Goal: Task Accomplishment & Management: Manage account settings

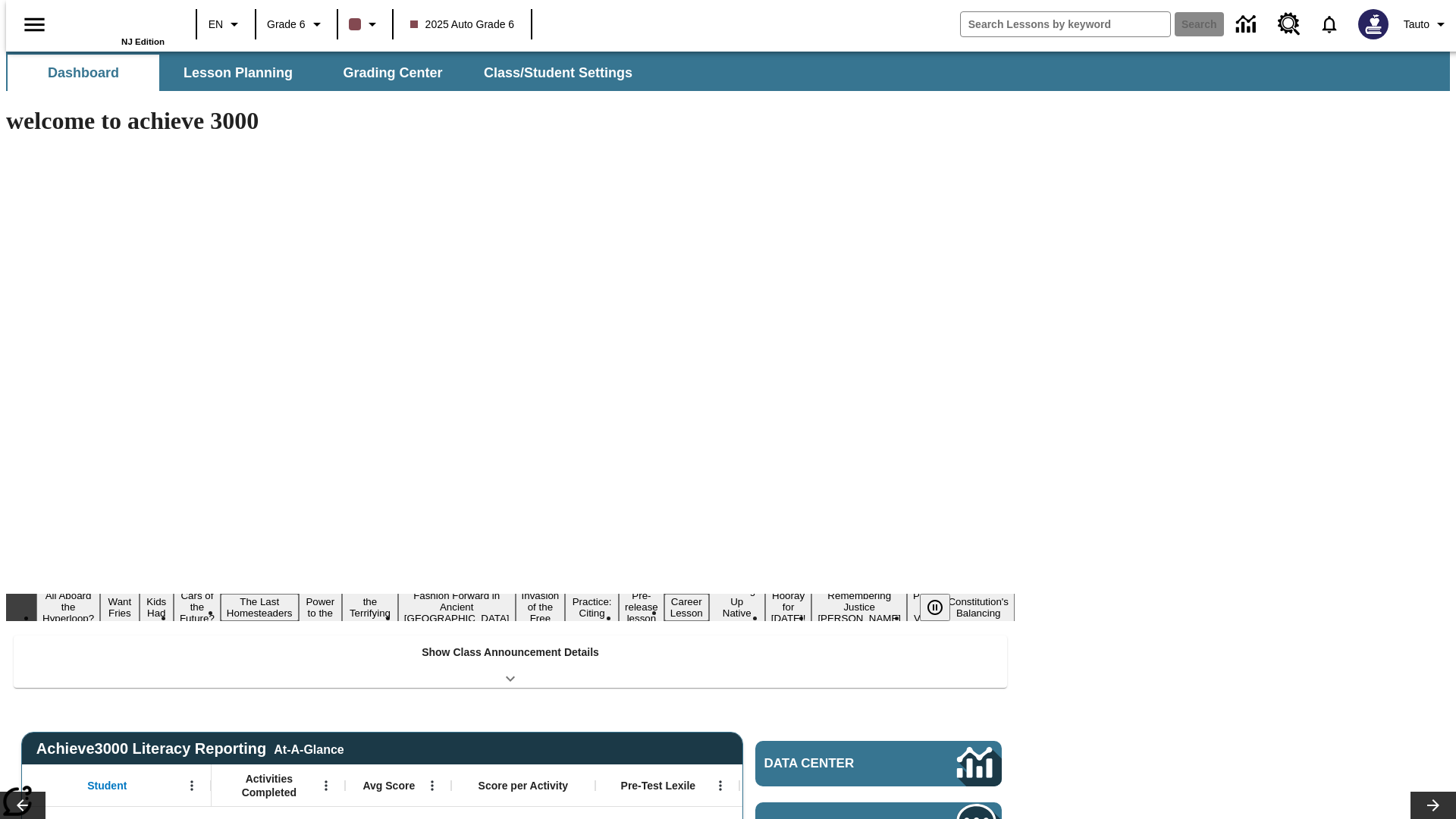
type input "-1"
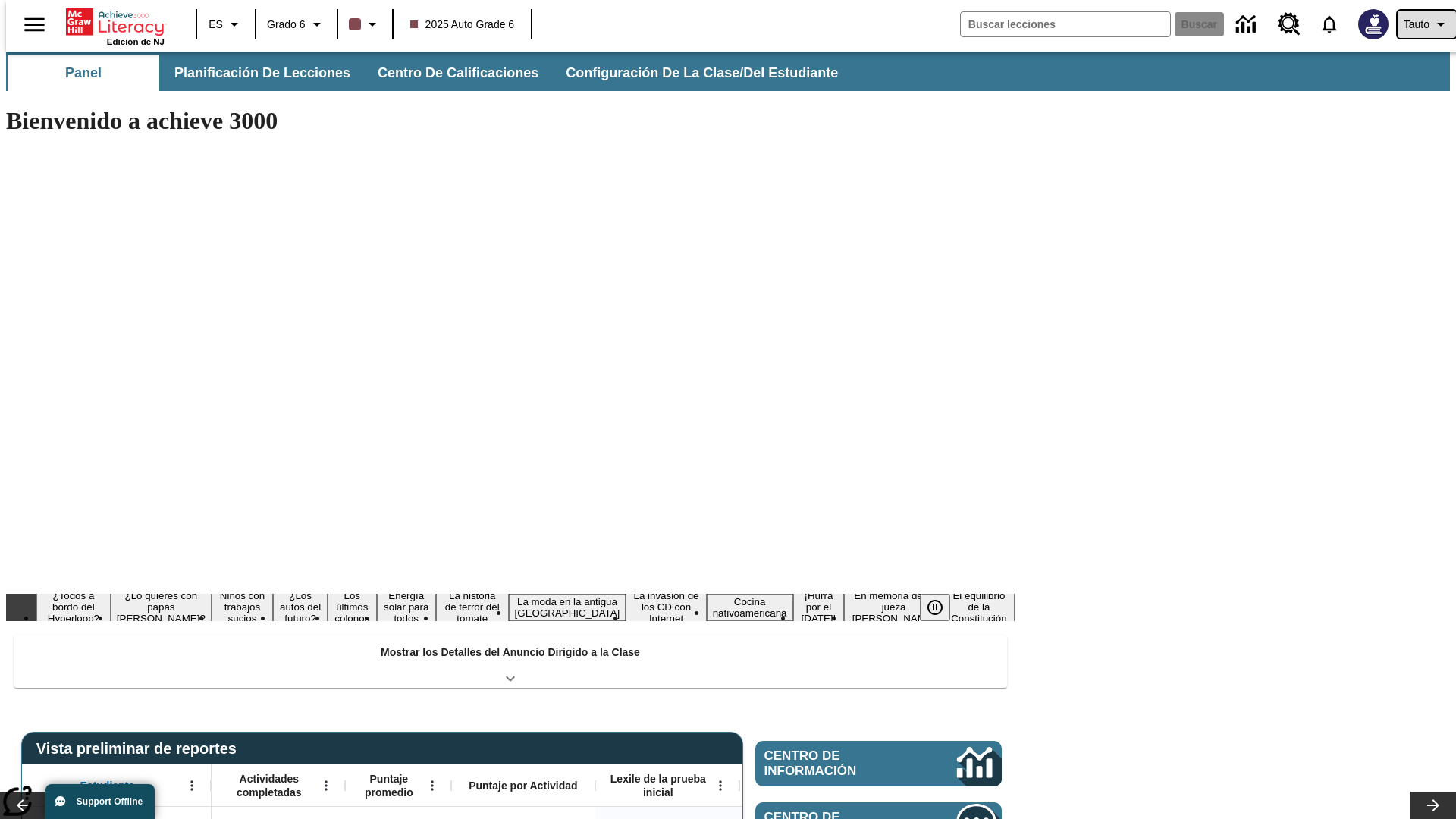
click at [1419, 25] on span "Tauto" at bounding box center [1416, 25] width 26 height 16
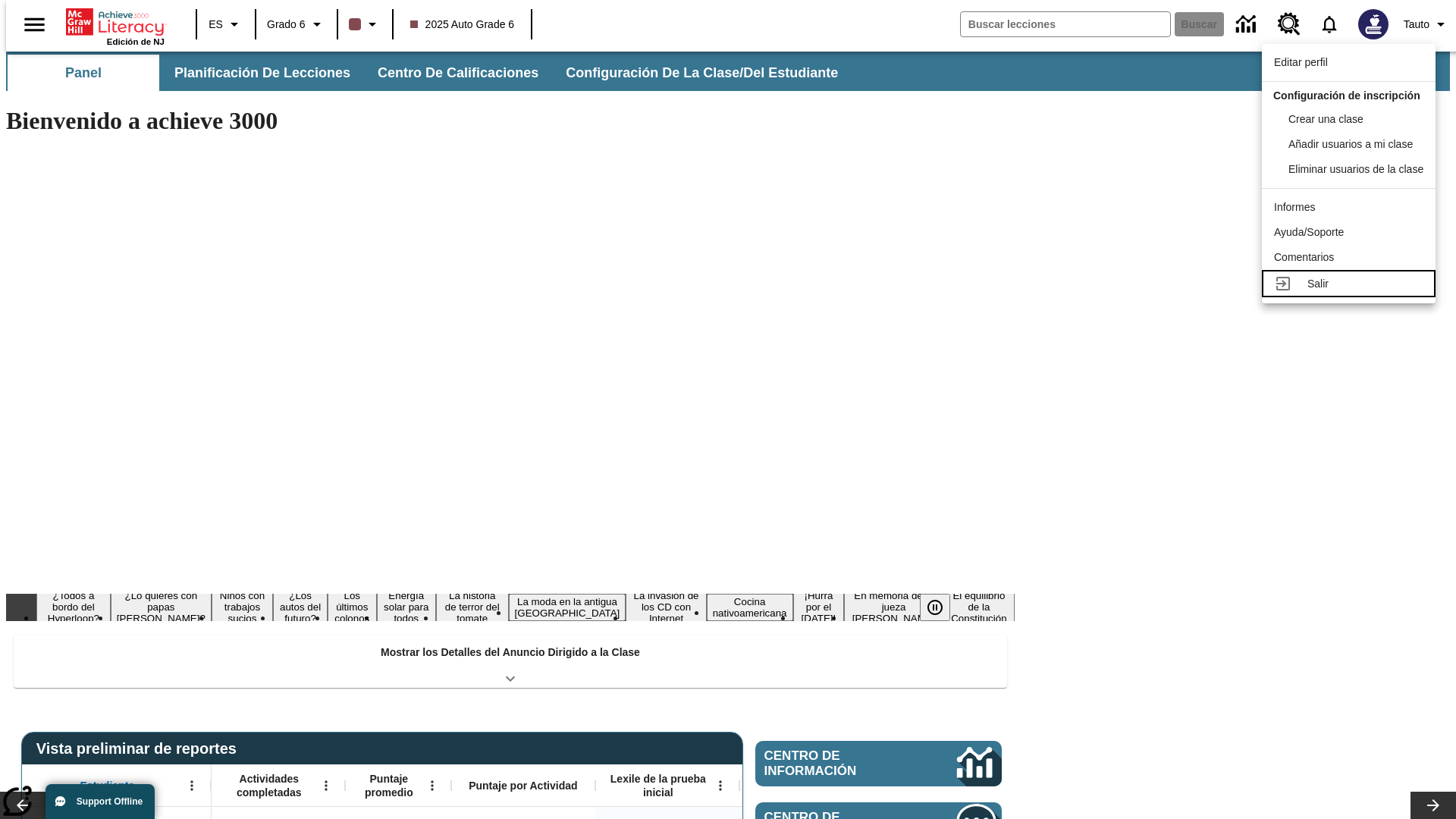
click at [1353, 292] on div "Salir" at bounding box center [1365, 284] width 116 height 16
